Goal: Task Accomplishment & Management: Use online tool/utility

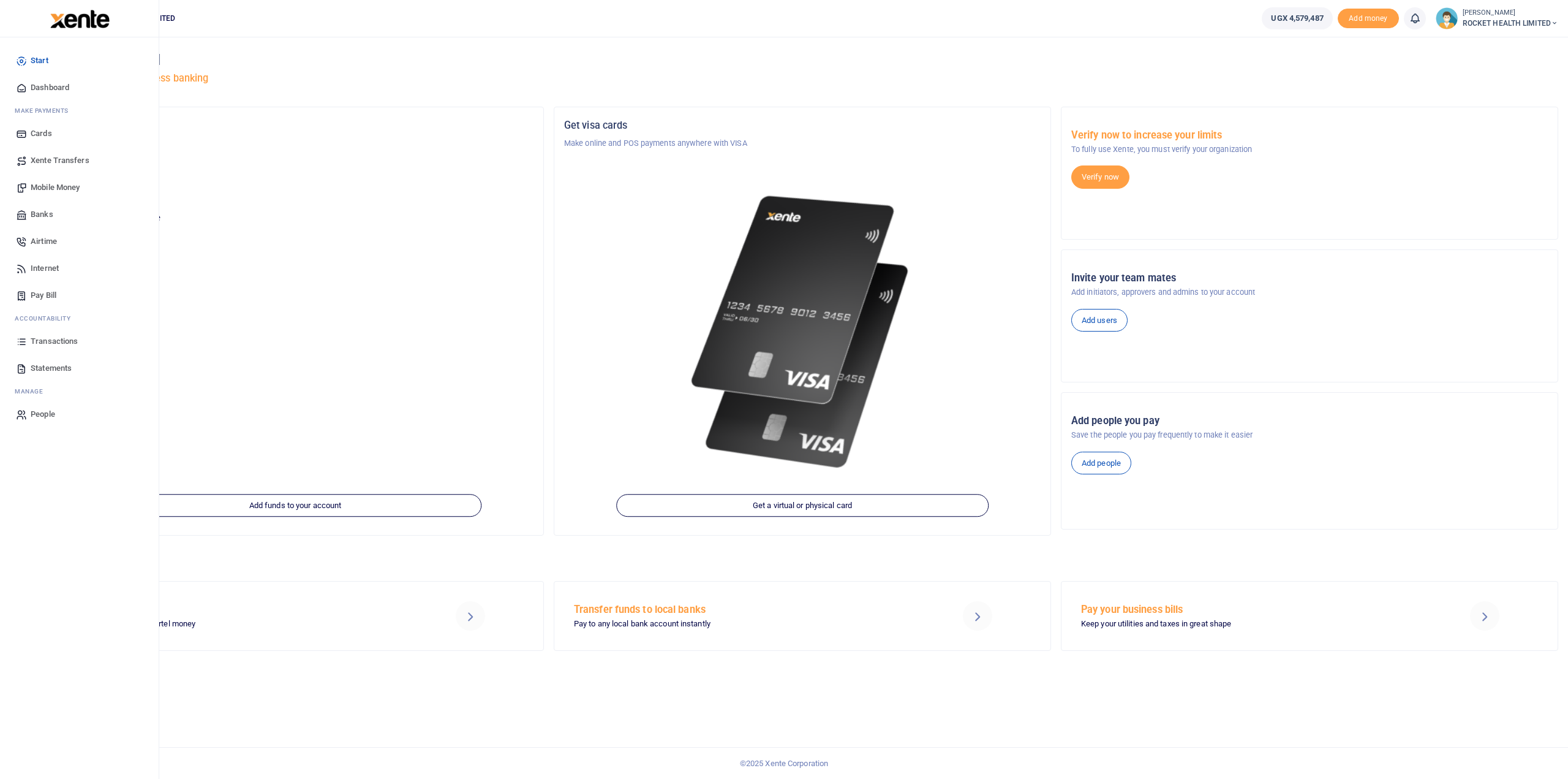
click at [66, 338] on span "Transactions" at bounding box center [53, 341] width 48 height 13
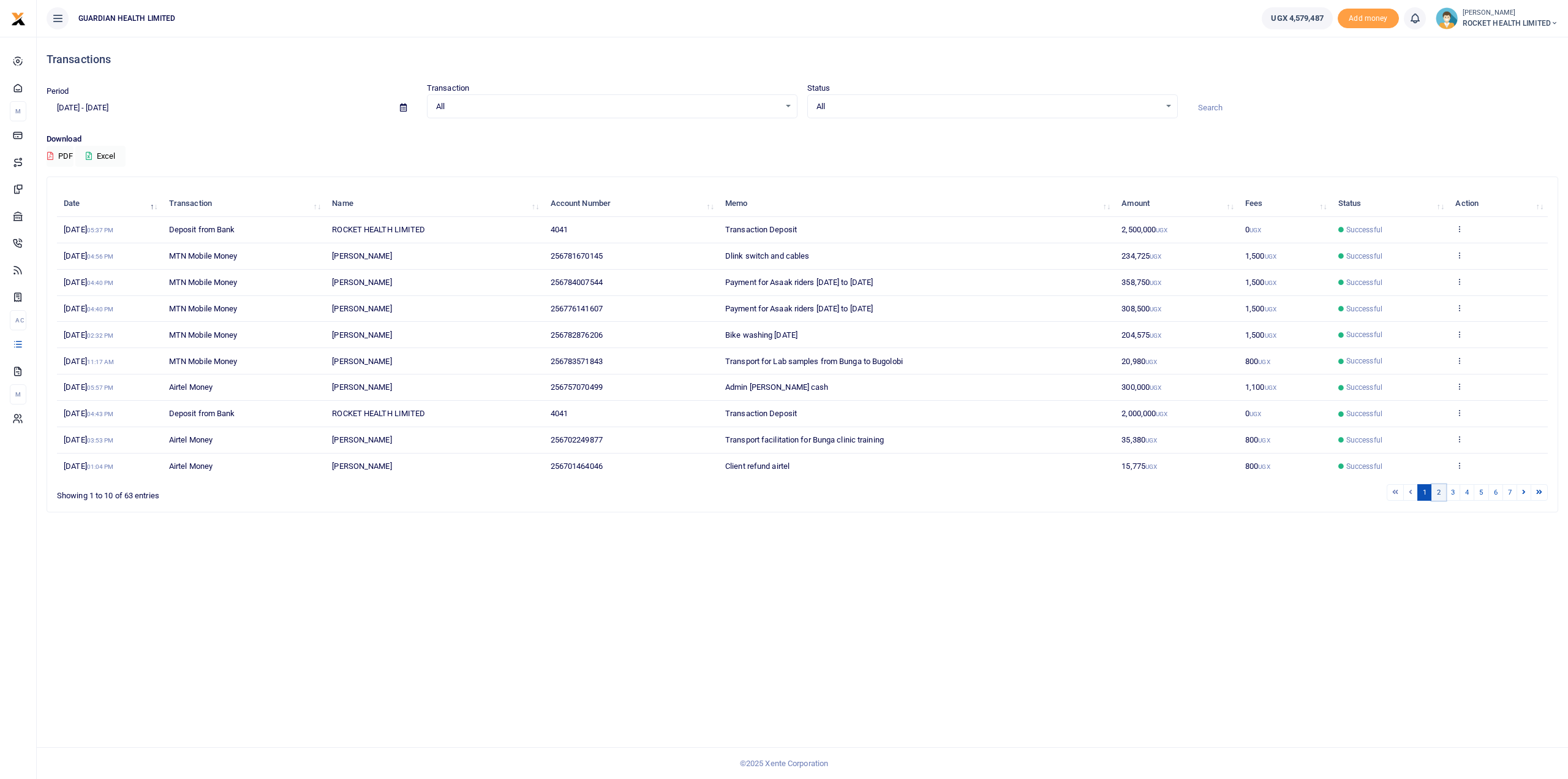
click at [1446, 489] on link "2" at bounding box center [1438, 492] width 15 height 17
click at [1460, 489] on link "3" at bounding box center [1452, 492] width 15 height 17
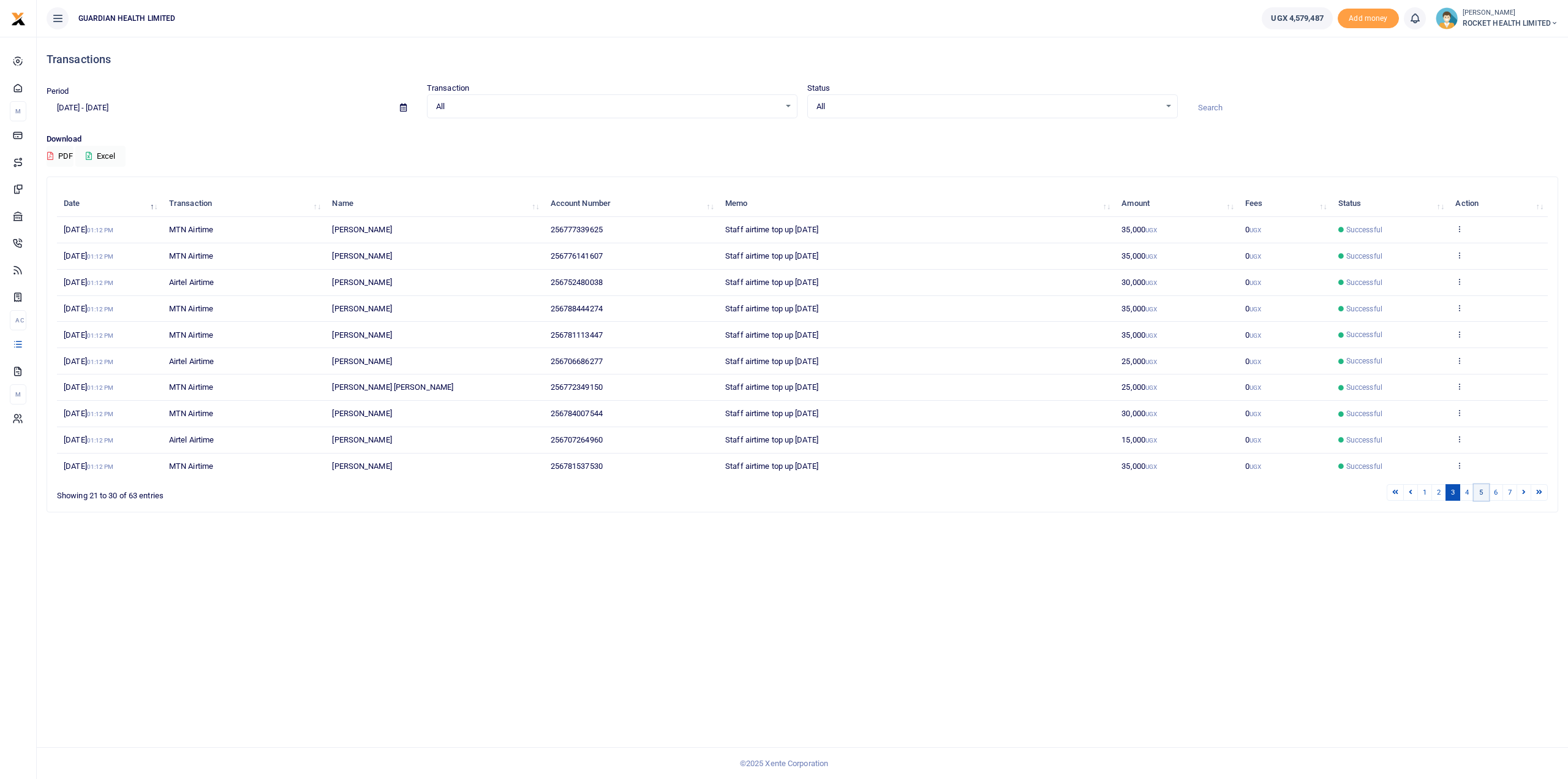
click at [1481, 489] on link "5" at bounding box center [1481, 492] width 15 height 17
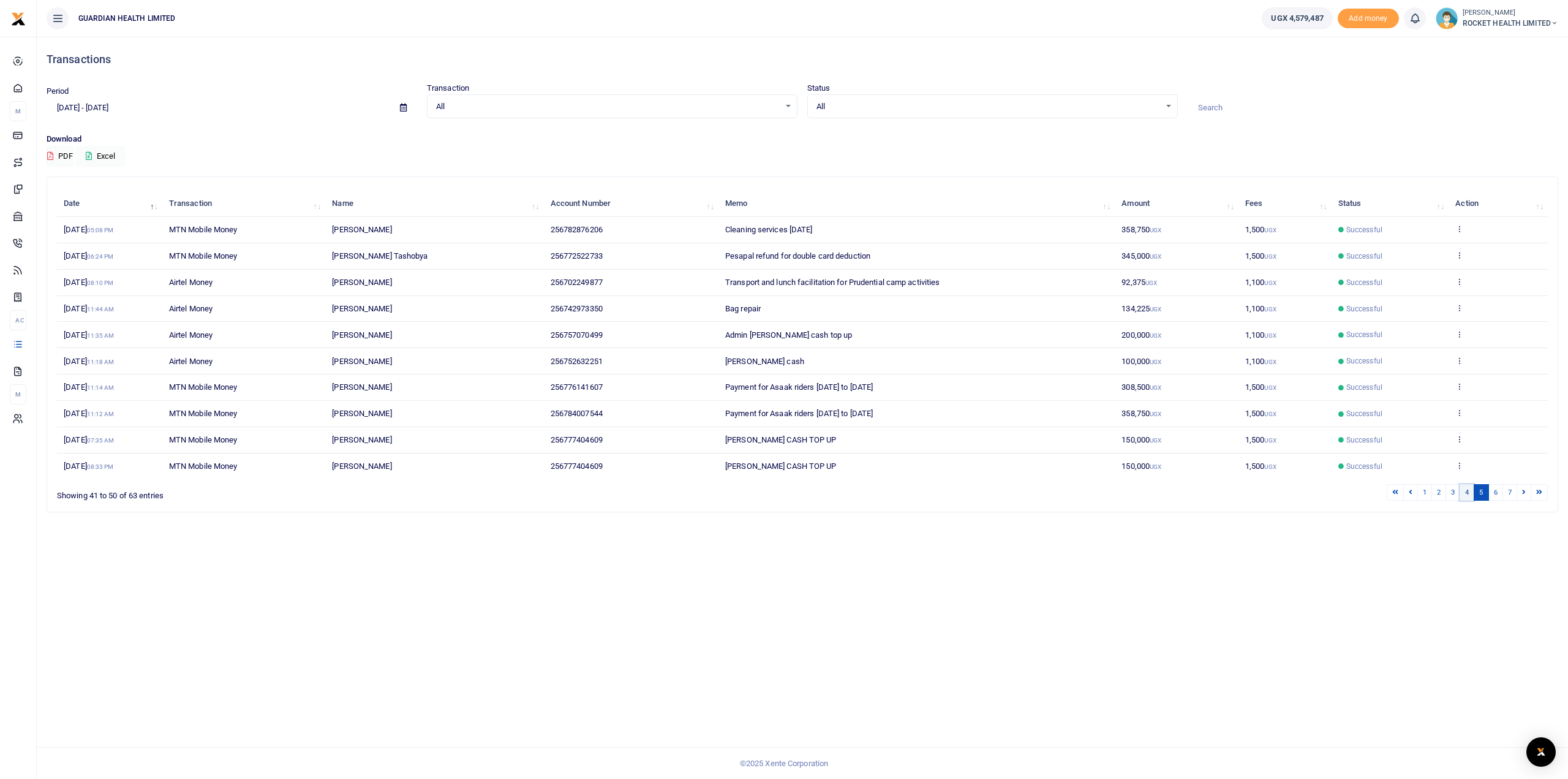
click at [1469, 486] on link "4" at bounding box center [1466, 492] width 15 height 17
click at [1498, 487] on link "6" at bounding box center [1495, 492] width 15 height 17
click at [1507, 486] on link "7" at bounding box center [1509, 492] width 15 height 17
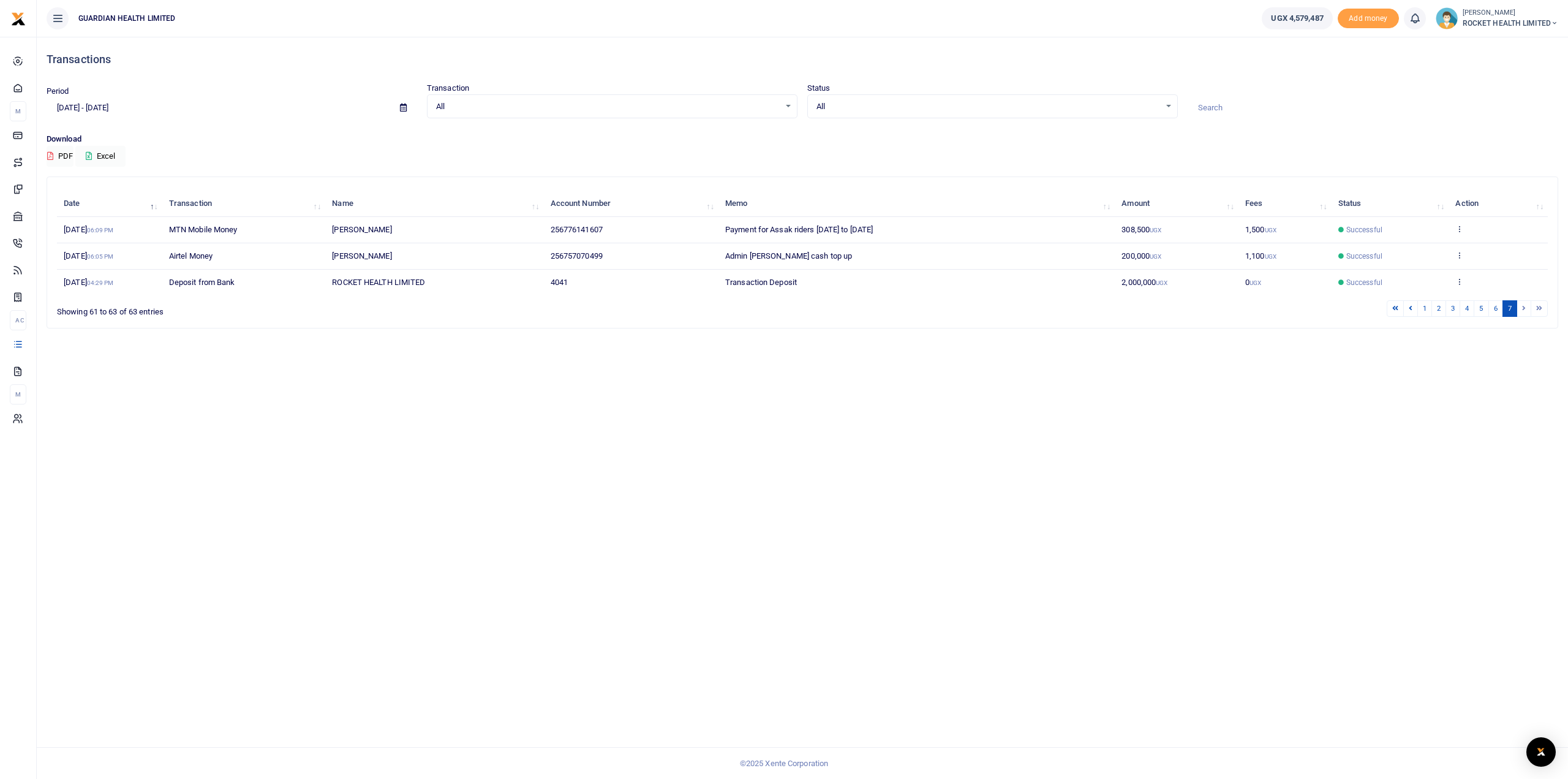
click at [404, 109] on icon at bounding box center [402, 107] width 7 height 8
click at [102, 259] on li "Custom Range" at bounding box center [90, 266] width 86 height 19
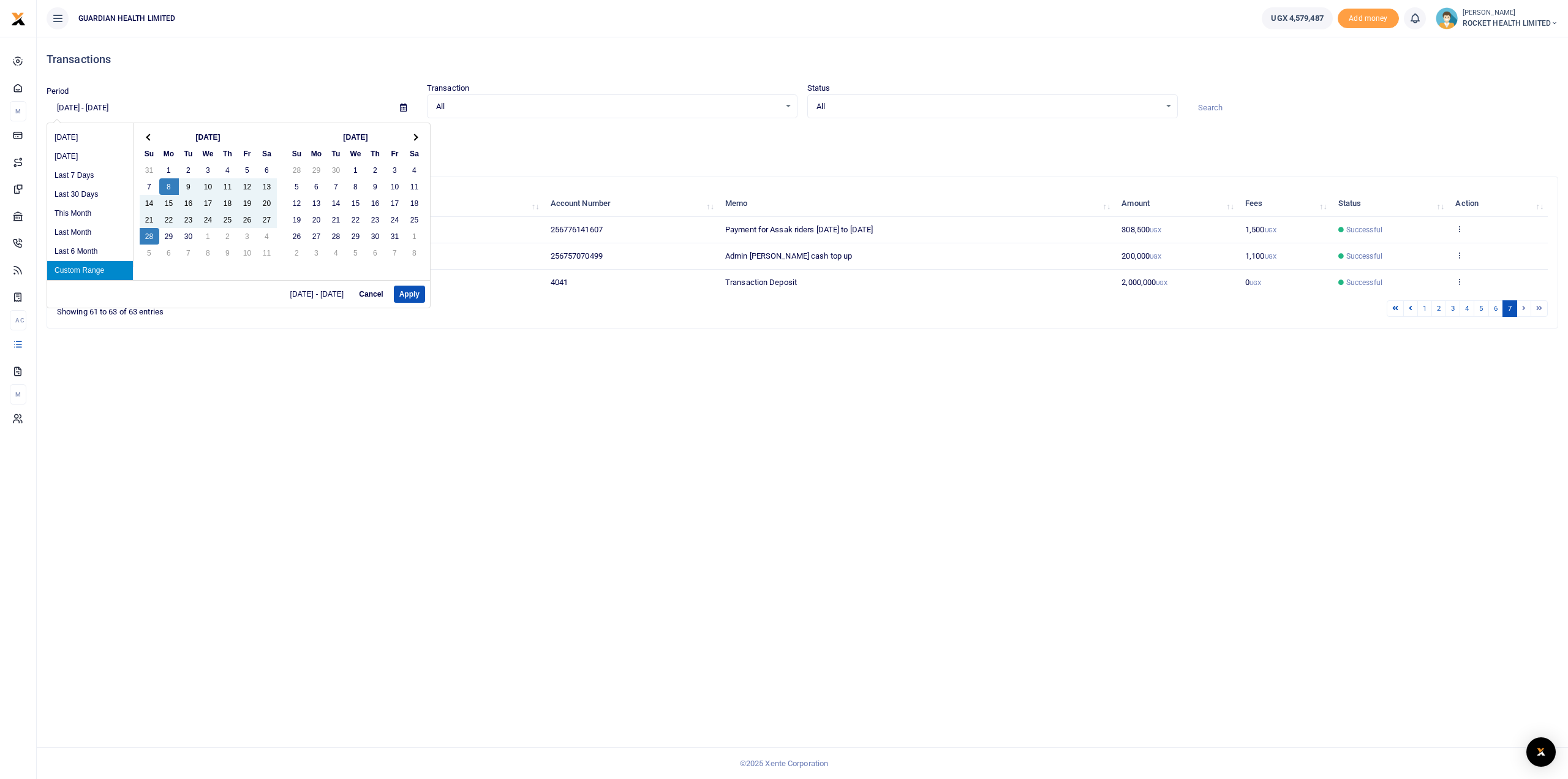
click at [425, 294] on div "09/08/2025 - 09/28/2025 Cancel Apply" at bounding box center [239, 294] width 383 height 27
click at [407, 289] on button "Apply" at bounding box center [409, 295] width 31 height 18
type input "09/08/2025 - 09/28/2025"
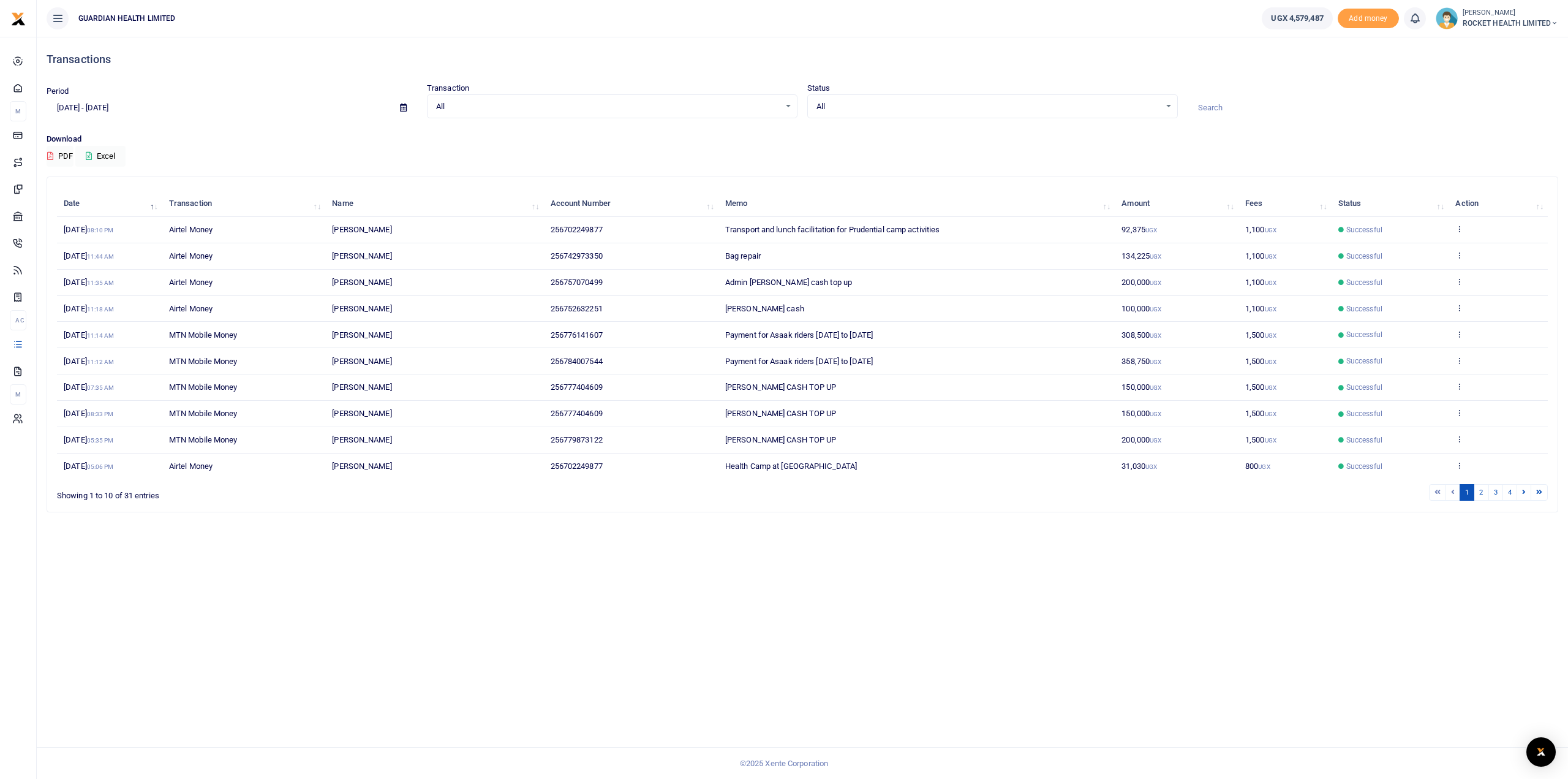
click at [1464, 303] on td "View details Send again" at bounding box center [1498, 308] width 99 height 26
click at [1458, 309] on icon at bounding box center [1459, 307] width 8 height 9
click at [1400, 352] on link "Send again" at bounding box center [1414, 356] width 97 height 18
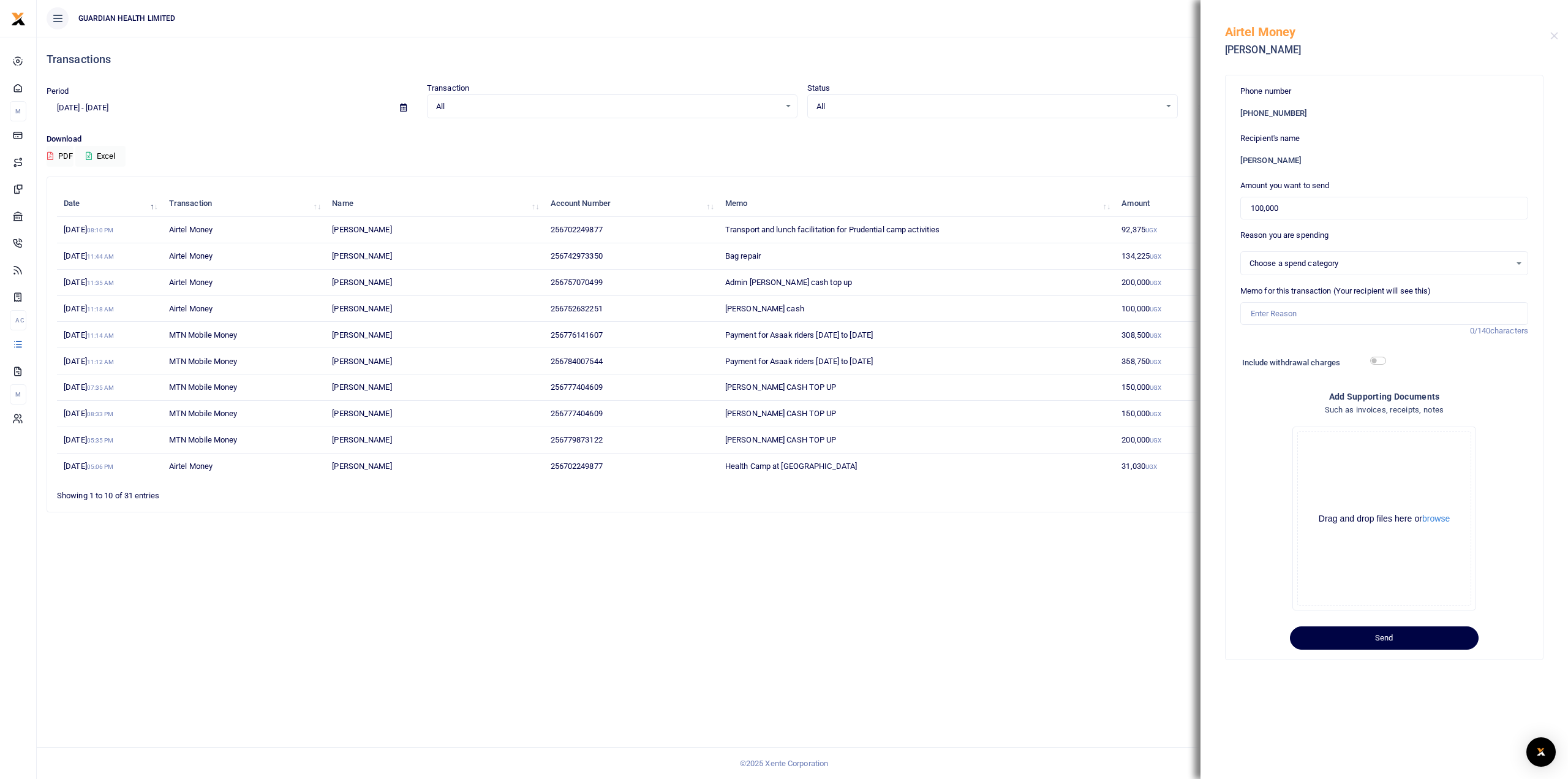
select select "5406"
click at [1306, 305] on input "Memo for this transaction (Your recipient will see this)" at bounding box center [1384, 314] width 288 height 23
type input "Gayaza petty cash top up"
click at [1382, 640] on button "Send" at bounding box center [1384, 638] width 189 height 23
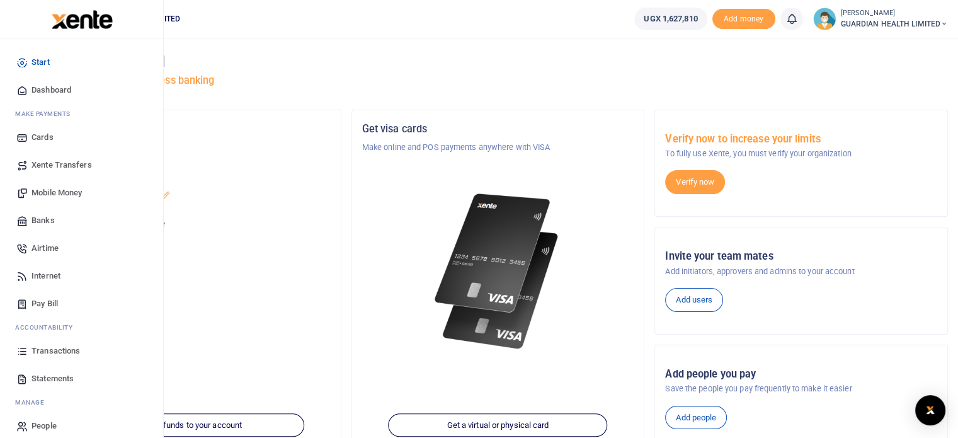
click at [58, 353] on span "Transactions" at bounding box center [55, 351] width 49 height 13
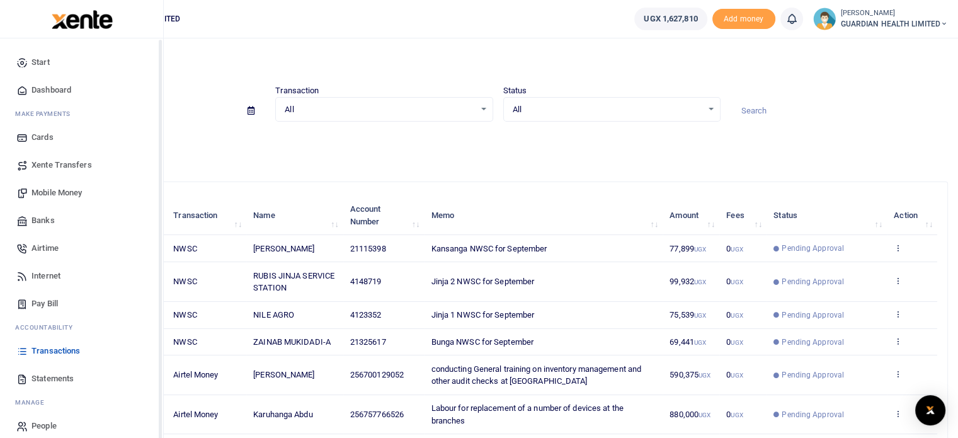
click at [19, 379] on icon at bounding box center [21, 378] width 11 height 11
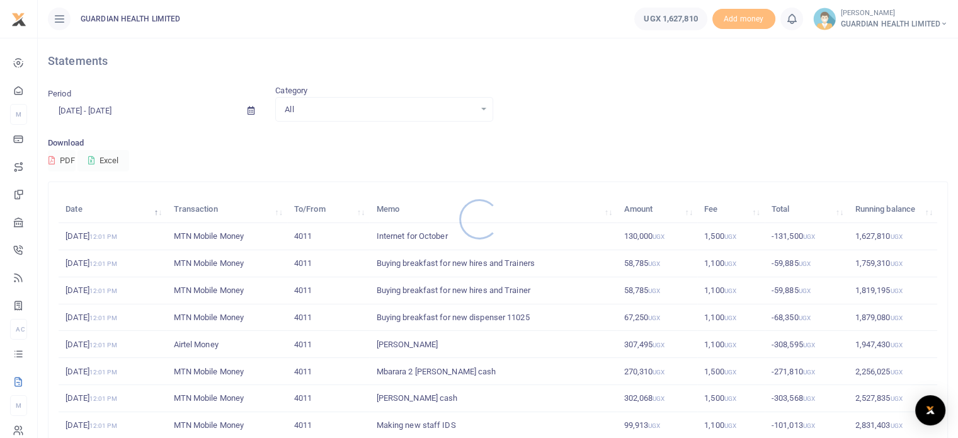
click at [253, 106] on div at bounding box center [479, 219] width 958 height 438
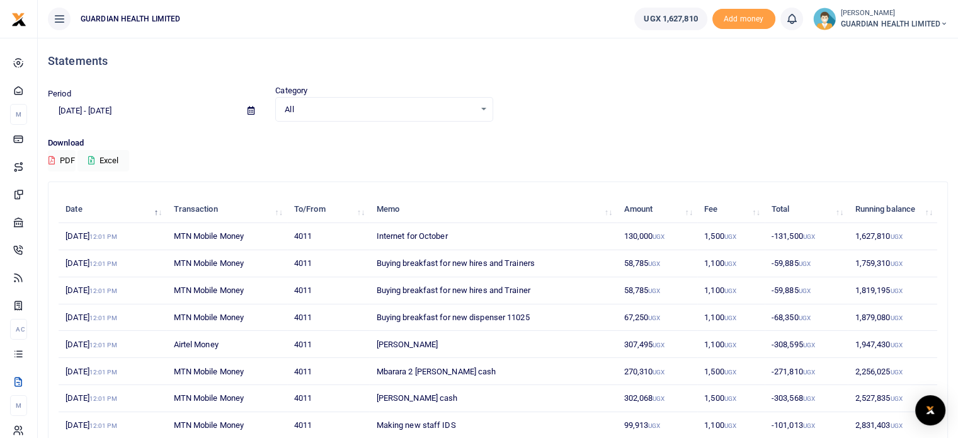
click at [257, 110] on span at bounding box center [251, 110] width 28 height 21
click at [247, 109] on span at bounding box center [251, 110] width 28 height 21
click at [252, 109] on icon at bounding box center [251, 110] width 7 height 8
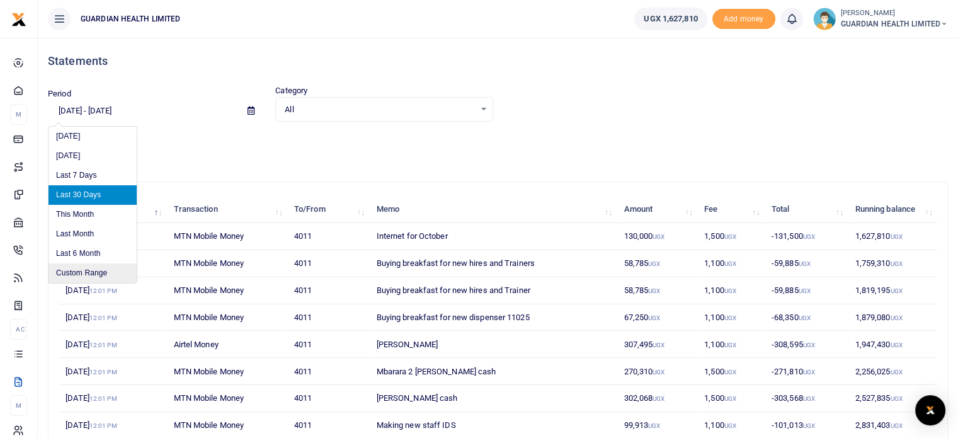
click at [105, 267] on li "Custom Range" at bounding box center [93, 273] width 88 height 20
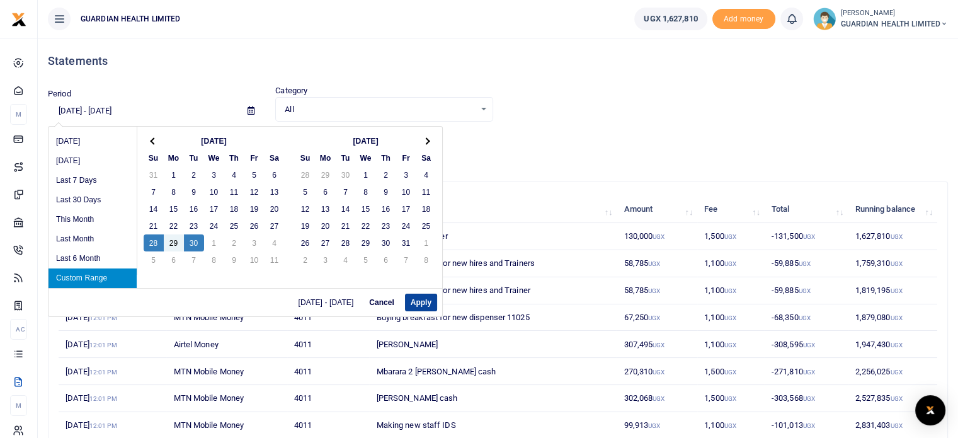
click at [421, 304] on button "Apply" at bounding box center [421, 303] width 32 height 18
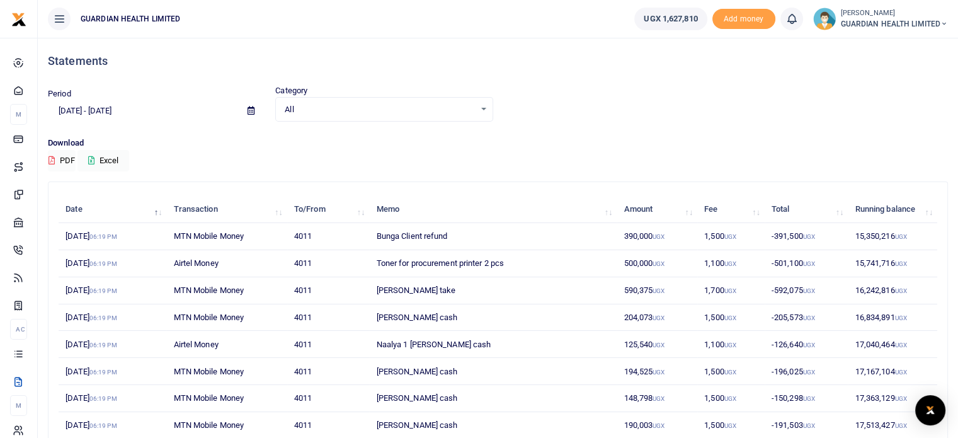
click at [253, 110] on icon at bounding box center [251, 110] width 7 height 8
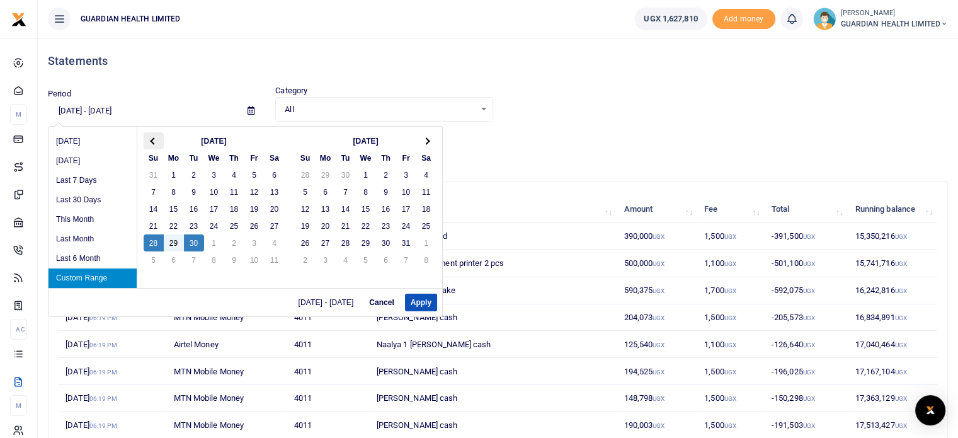
click at [156, 141] on th at bounding box center [154, 140] width 20 height 17
click at [414, 304] on button "Apply" at bounding box center [421, 303] width 32 height 18
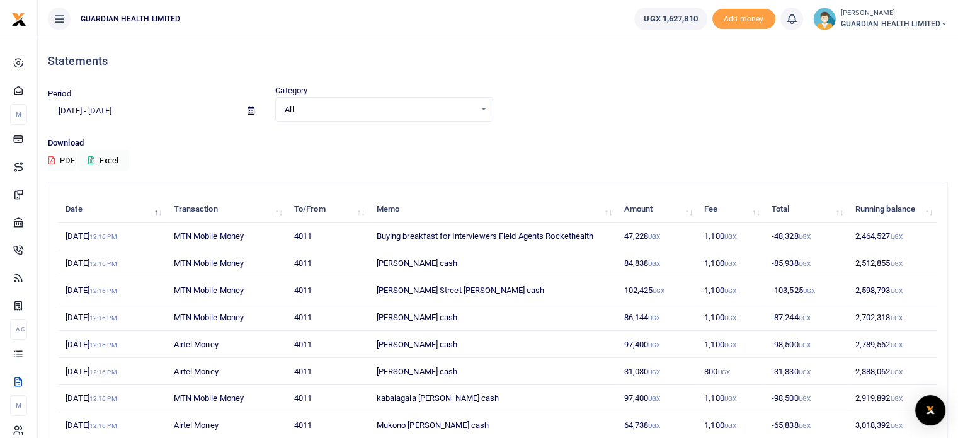
click at [246, 108] on span at bounding box center [251, 110] width 28 height 21
click at [248, 105] on span at bounding box center [251, 110] width 28 height 21
click at [249, 109] on icon at bounding box center [251, 110] width 7 height 8
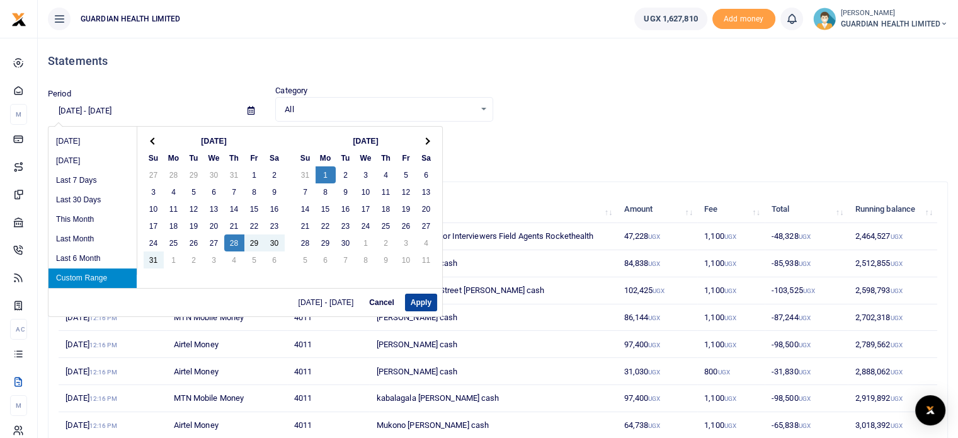
click at [415, 305] on button "Apply" at bounding box center [421, 303] width 32 height 18
type input "08/28/2025 - 09/01/2025"
